Goal: Task Accomplishment & Management: Manage account settings

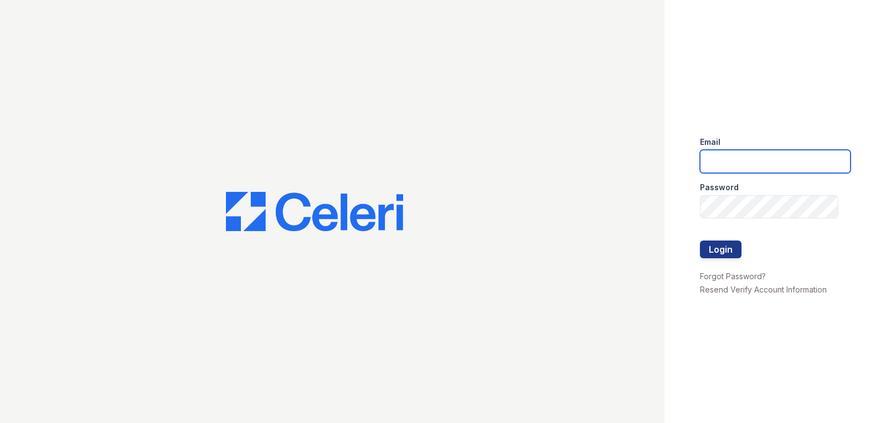
click at [784, 165] on input "email" at bounding box center [775, 161] width 151 height 23
type input "Sierrawalk.am@cafmanagement.com"
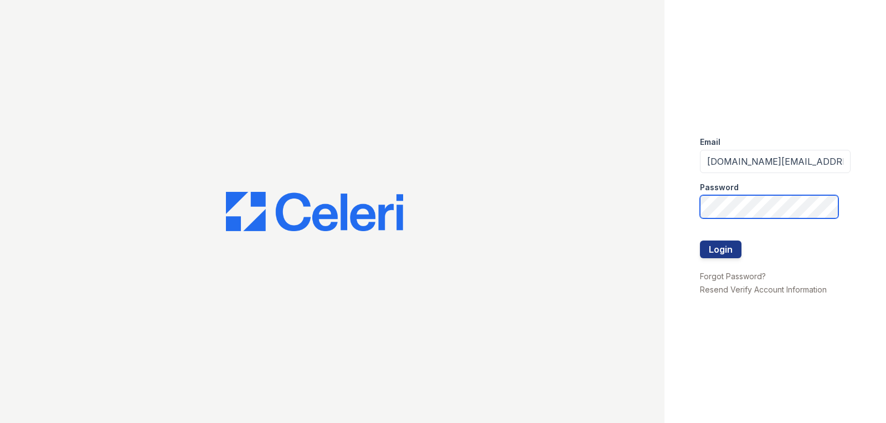
click at [700, 241] on button "Login" at bounding box center [721, 250] width 42 height 18
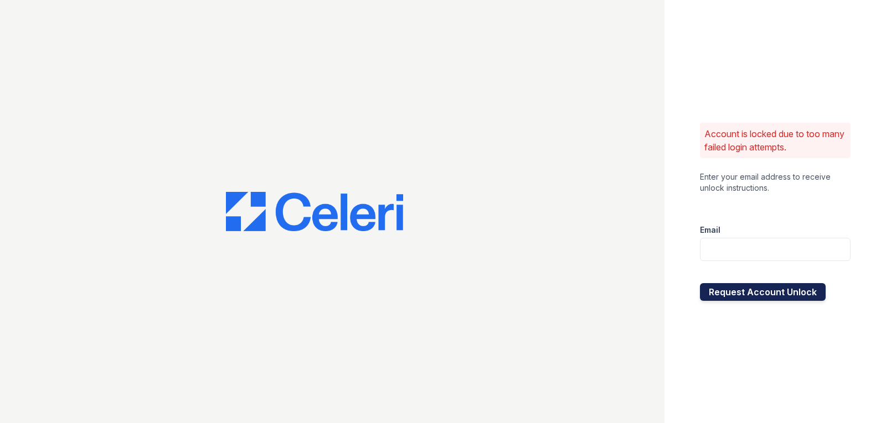
click at [775, 297] on button "Request Account Unlock" at bounding box center [763, 292] width 126 height 18
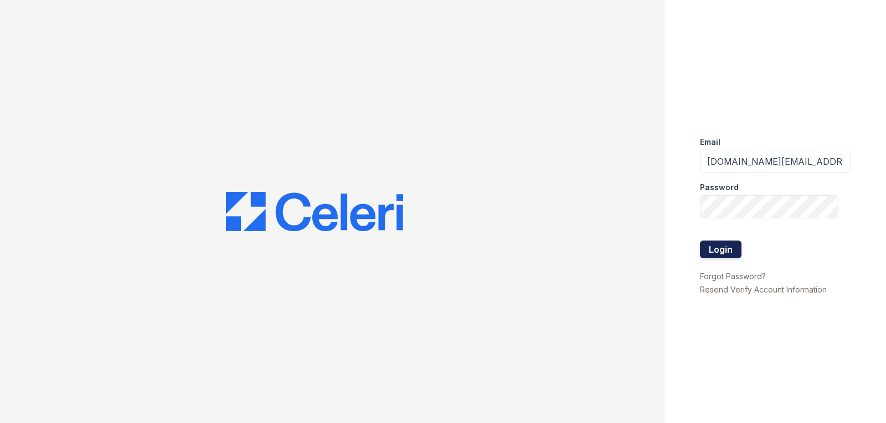
click at [721, 246] on button "Login" at bounding box center [721, 250] width 42 height 18
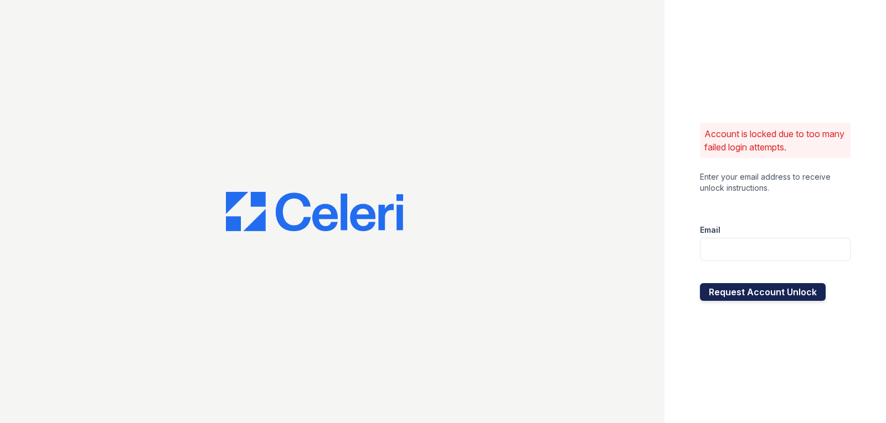
click at [734, 299] on button "Request Account Unlock" at bounding box center [763, 292] width 126 height 18
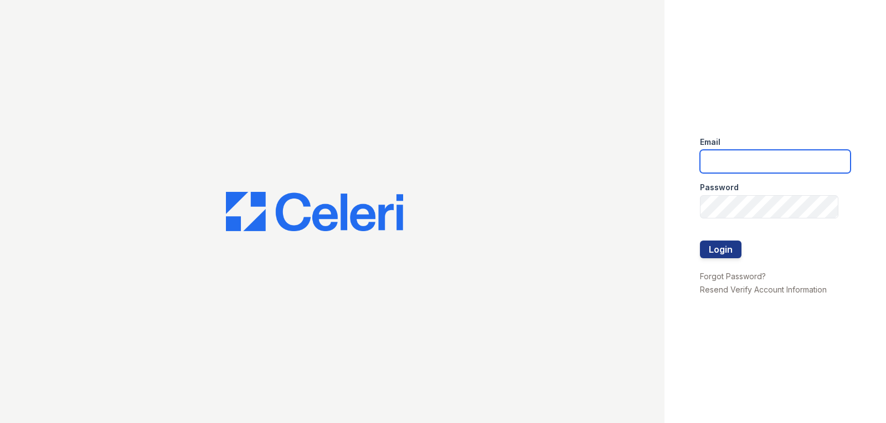
click at [773, 160] on input "email" at bounding box center [775, 161] width 151 height 23
type input "Sierrawalk.am@cafmanagement.com"
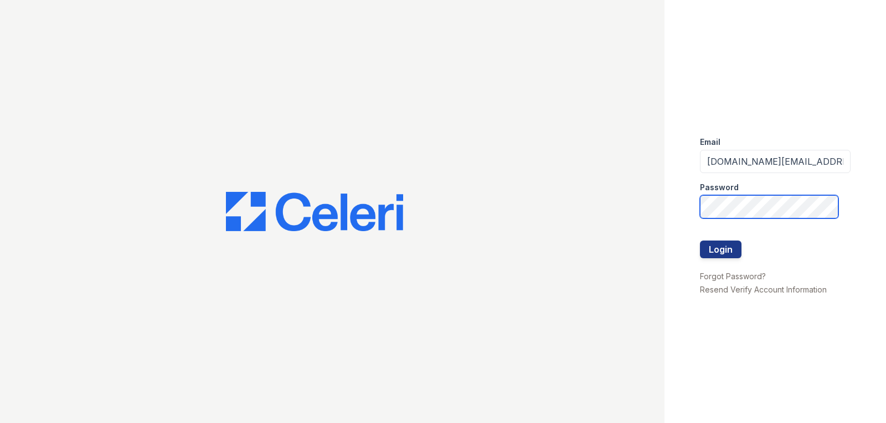
click at [700, 241] on button "Login" at bounding box center [721, 250] width 42 height 18
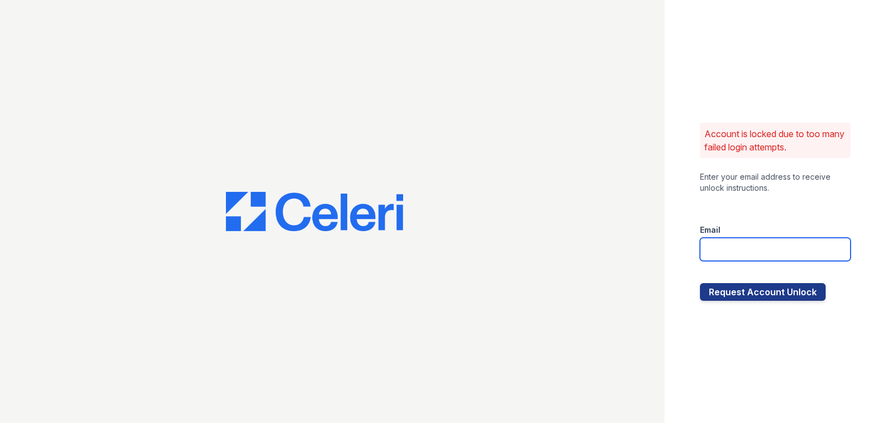
click at [733, 251] on input "email" at bounding box center [775, 249] width 151 height 23
type input "Sierrawalk.am@cafmanagement.com"
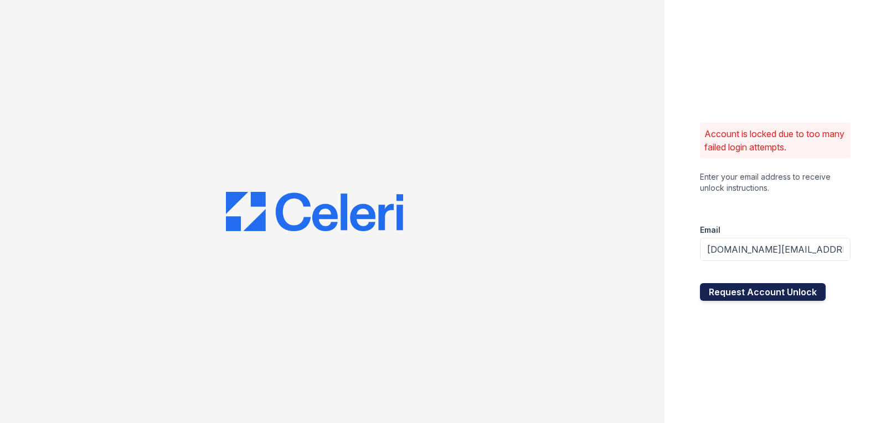
click at [764, 288] on button "Request Account Unlock" at bounding box center [763, 292] width 126 height 18
